Goal: Task Accomplishment & Management: Manage account settings

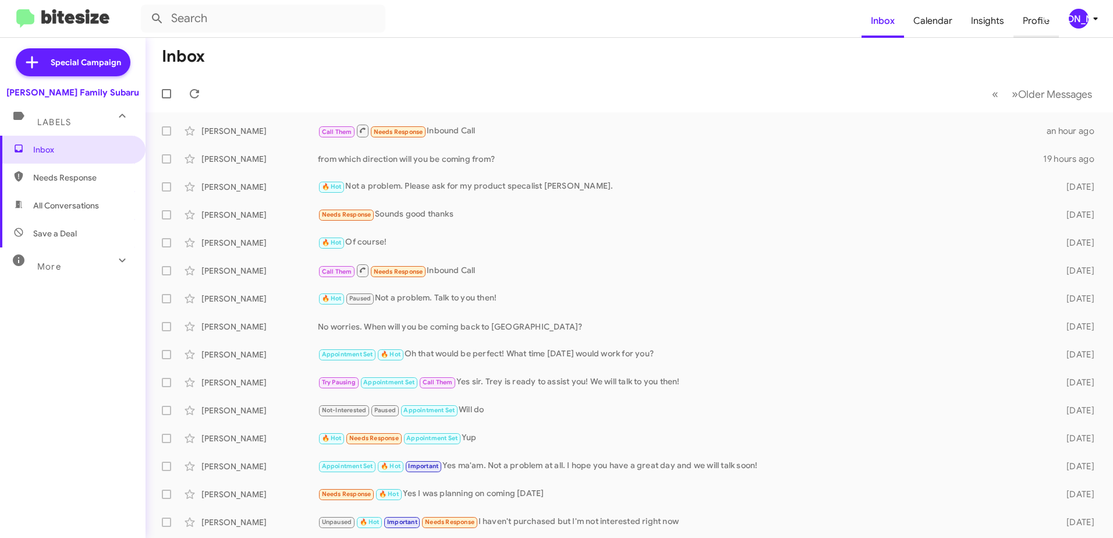
click at [1034, 20] on span "Profile" at bounding box center [1035, 21] width 45 height 34
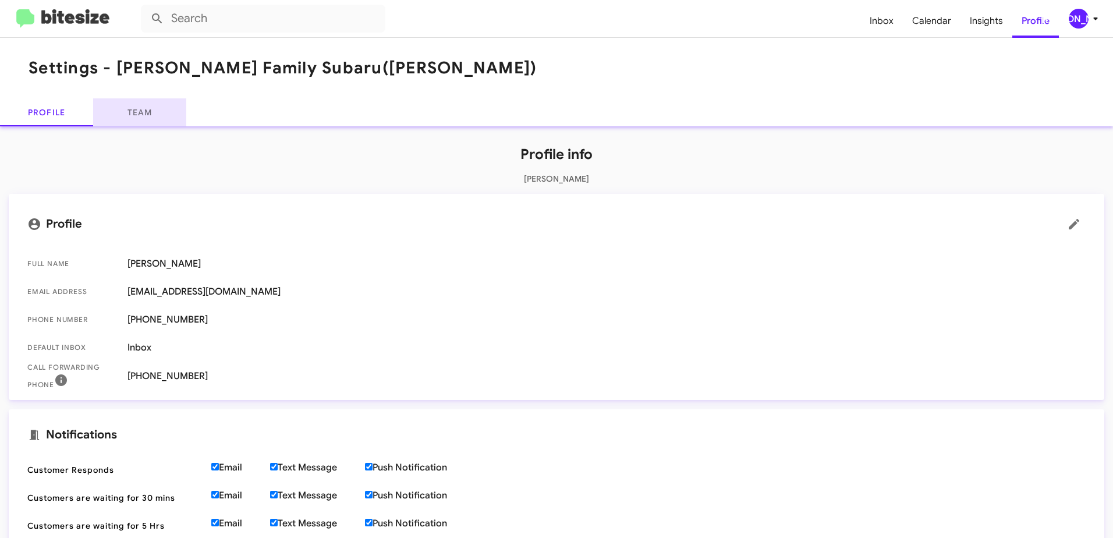
click at [141, 116] on link "Team" at bounding box center [139, 112] width 93 height 28
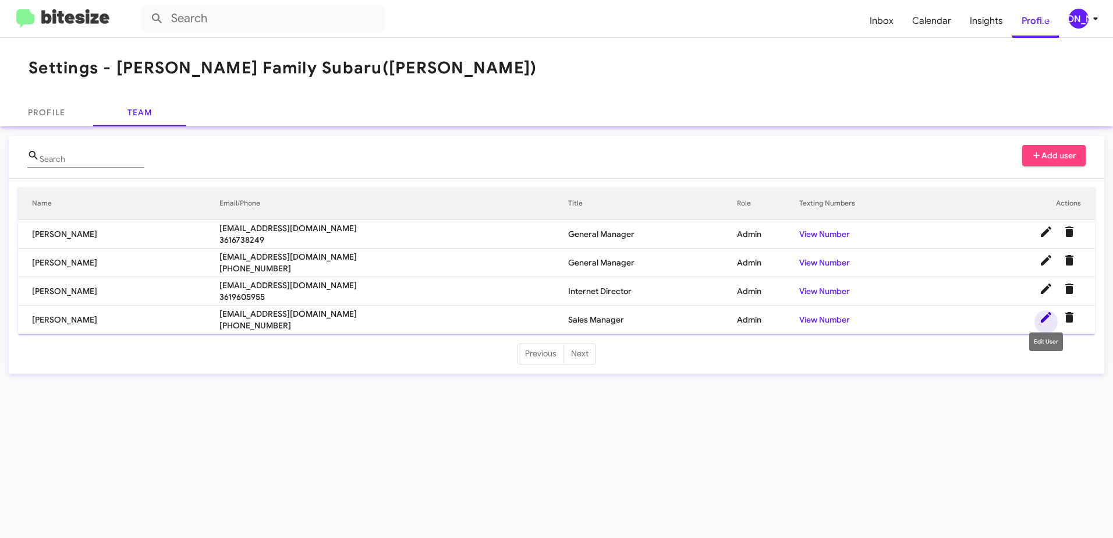
click at [1047, 318] on icon at bounding box center [1046, 317] width 14 height 14
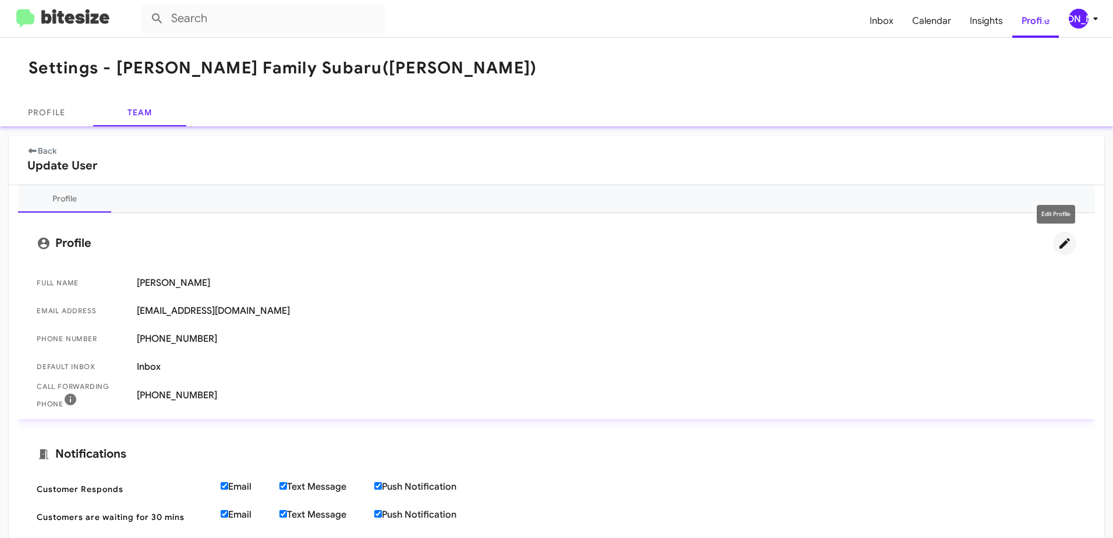
click at [1058, 246] on icon at bounding box center [1065, 243] width 14 height 14
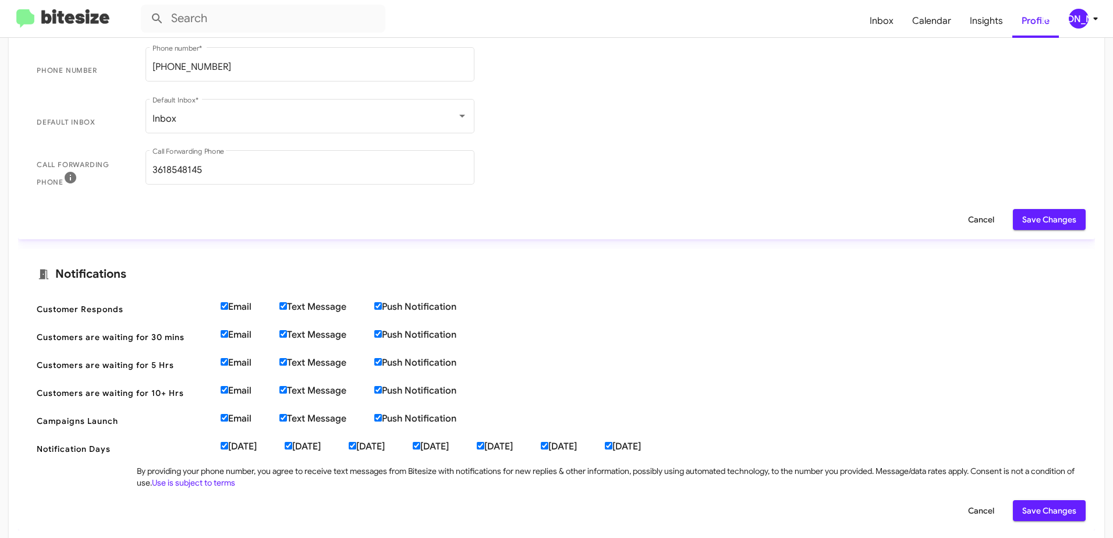
scroll to position [338, 0]
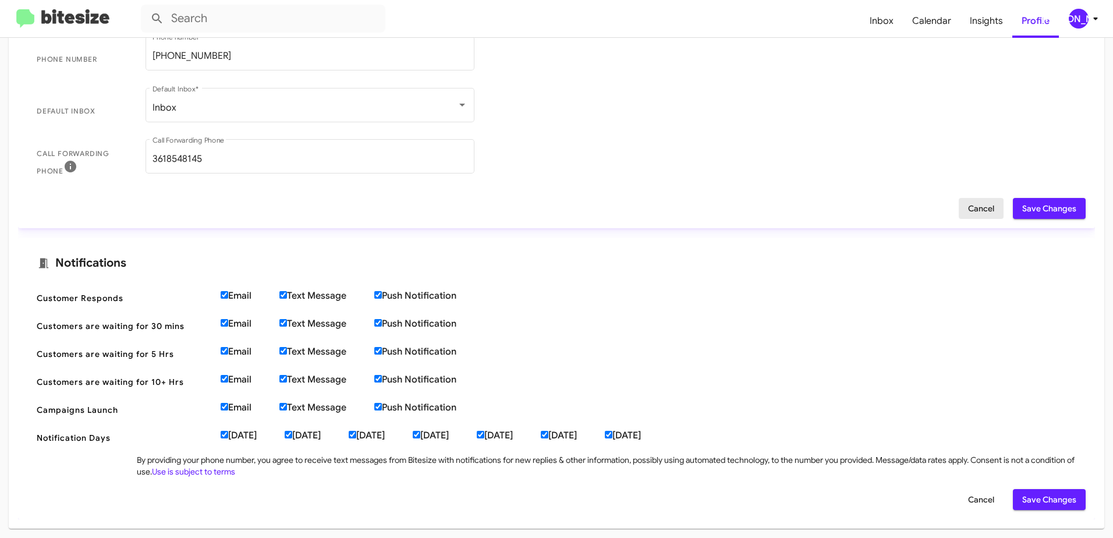
click at [968, 208] on span "Cancel" at bounding box center [981, 208] width 26 height 21
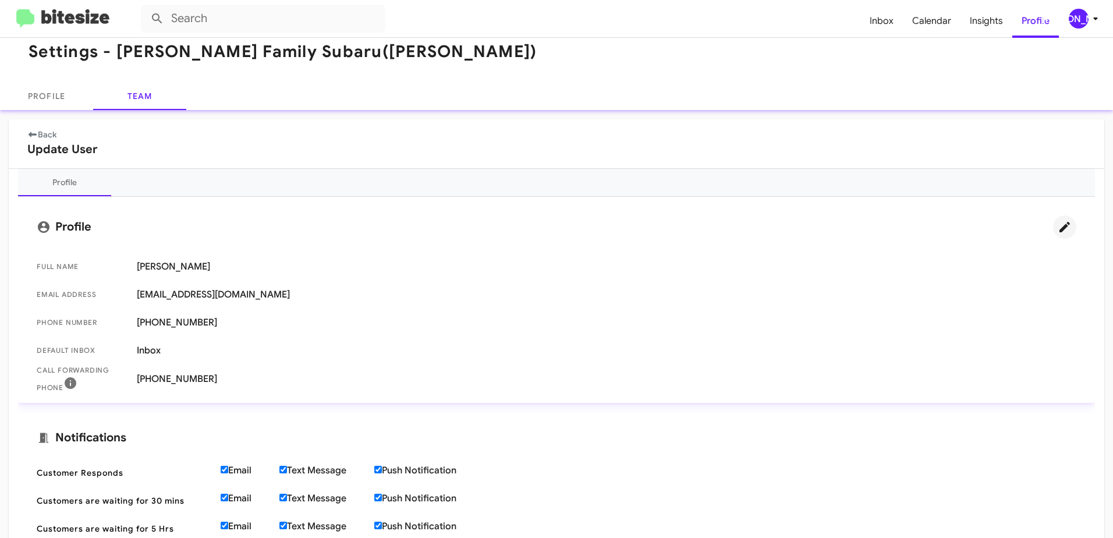
scroll to position [0, 0]
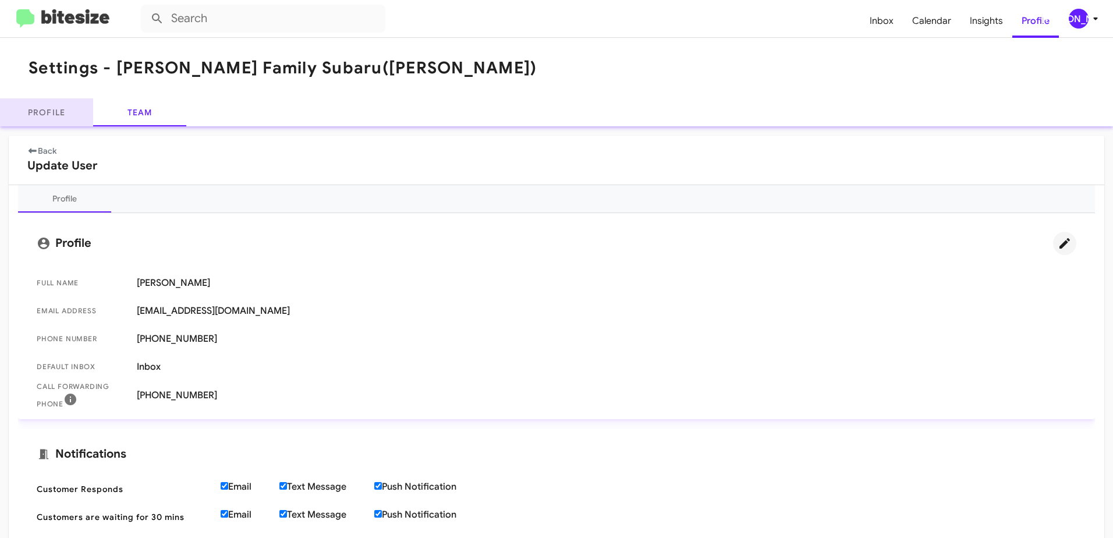
click at [38, 113] on link "Profile" at bounding box center [46, 112] width 93 height 28
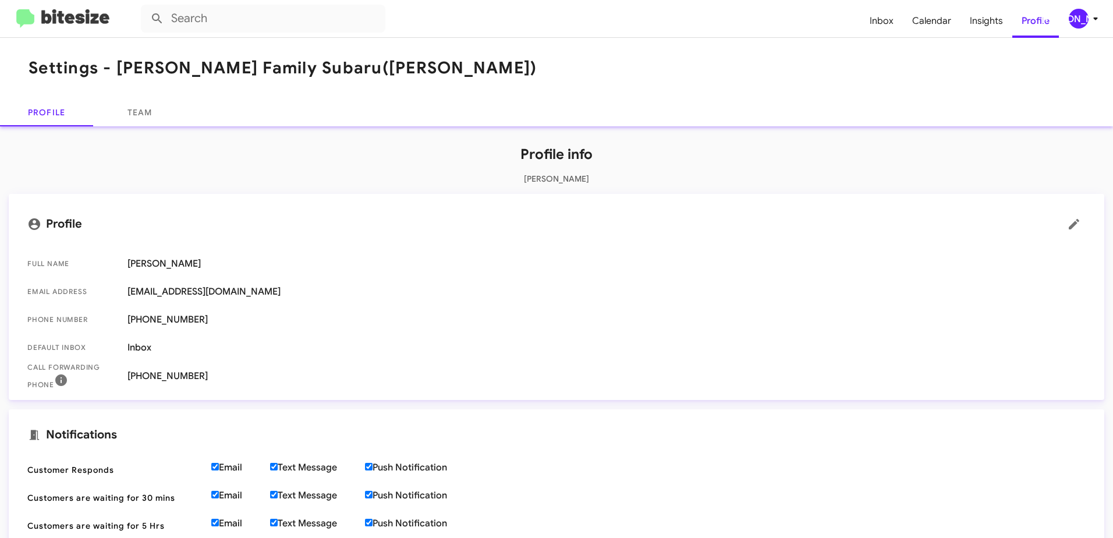
click at [94, 19] on img at bounding box center [62, 18] width 93 height 19
